Goal: Information Seeking & Learning: Learn about a topic

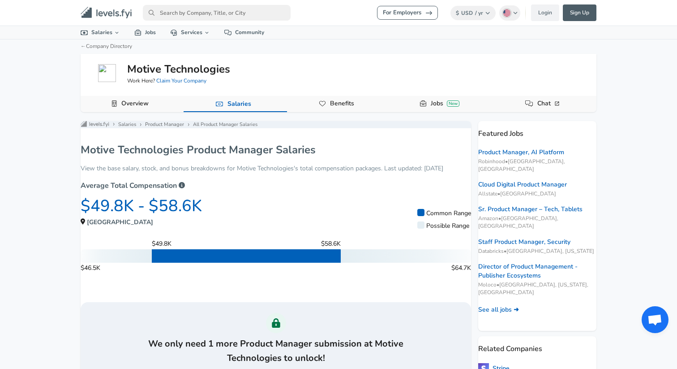
click at [137, 100] on link "Overview" at bounding box center [135, 103] width 34 height 15
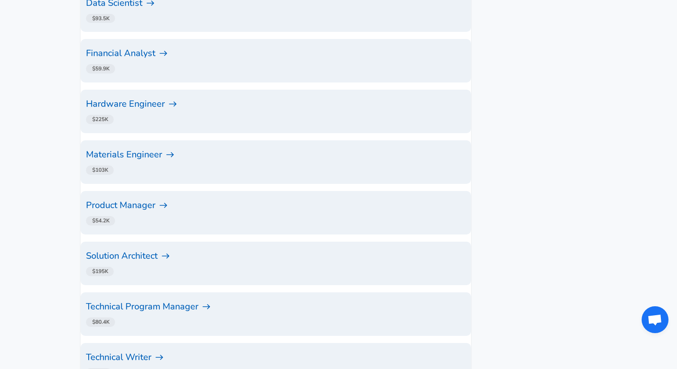
scroll to position [843, 0]
click at [158, 299] on h6 "Technical Program Manager" at bounding box center [276, 306] width 380 height 14
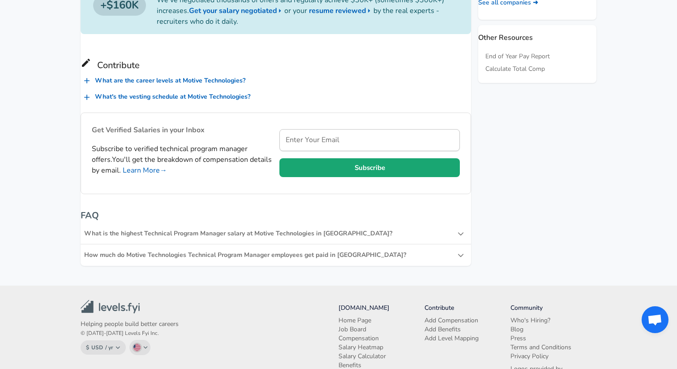
scroll to position [609, 0]
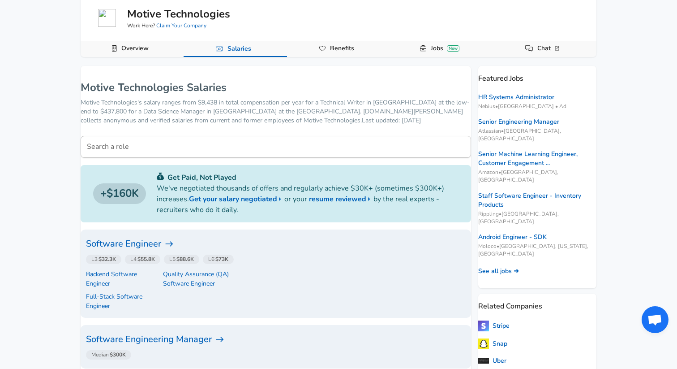
scroll to position [55, 0]
